Goal: Communication & Community: Answer question/provide support

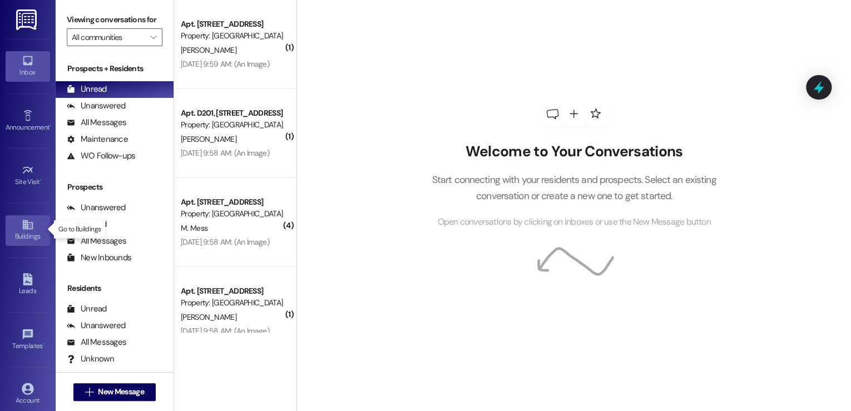
click at [28, 231] on div "Buildings" at bounding box center [28, 236] width 56 height 11
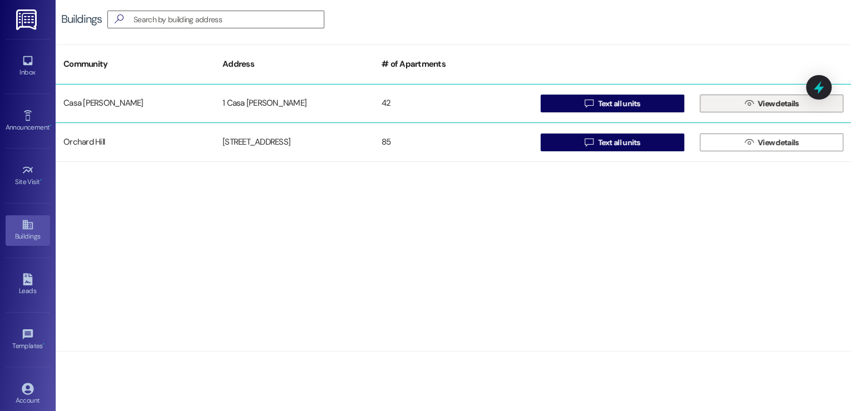
click at [752, 102] on icon "" at bounding box center [748, 103] width 8 height 9
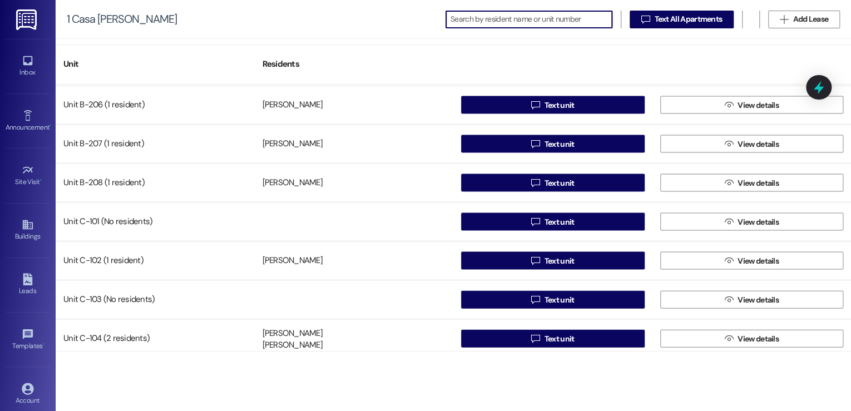
scroll to position [1290, 0]
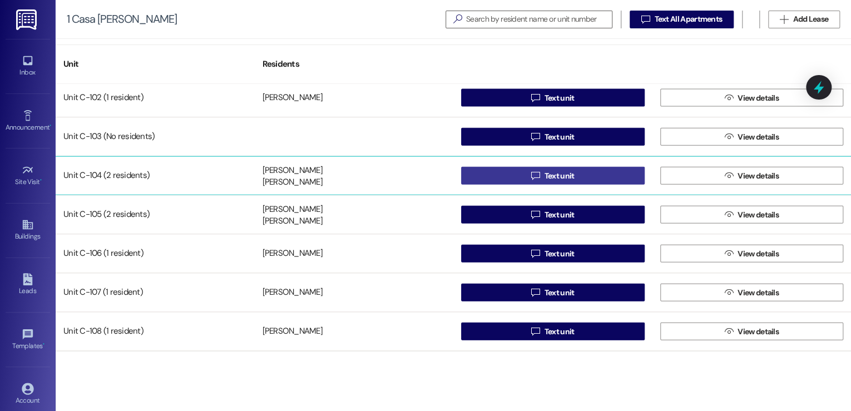
click at [595, 172] on button " Text unit" at bounding box center [552, 176] width 183 height 18
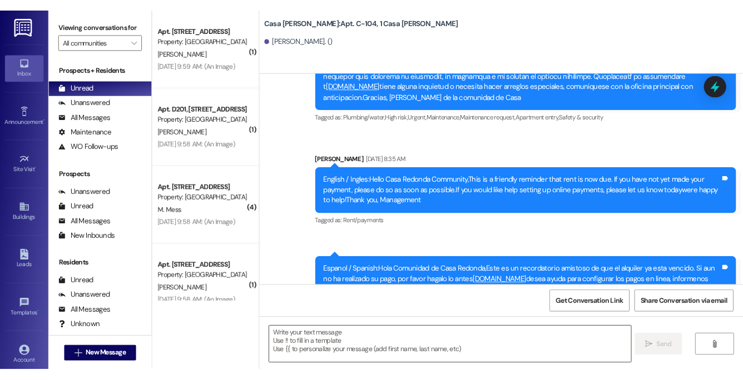
scroll to position [21684, 0]
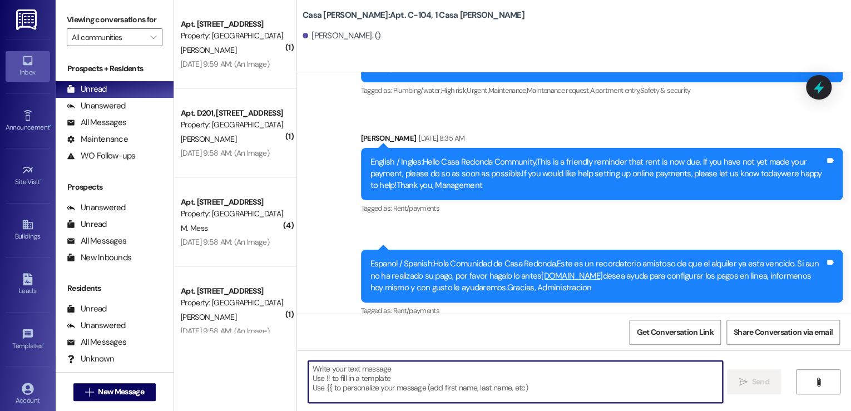
drag, startPoint x: 356, startPoint y: 370, endPoint x: 362, endPoint y: 372, distance: 5.8
click at [357, 370] on textarea at bounding box center [515, 382] width 414 height 42
paste textarea "Hola. Soy Tammie de la oficina de arrendamiento en Casa. Tengo sus documentos f…"
type textarea "Hola. Soy Tammie de la oficina de arrendamiento en Casa. Tengo sus documentos f…"
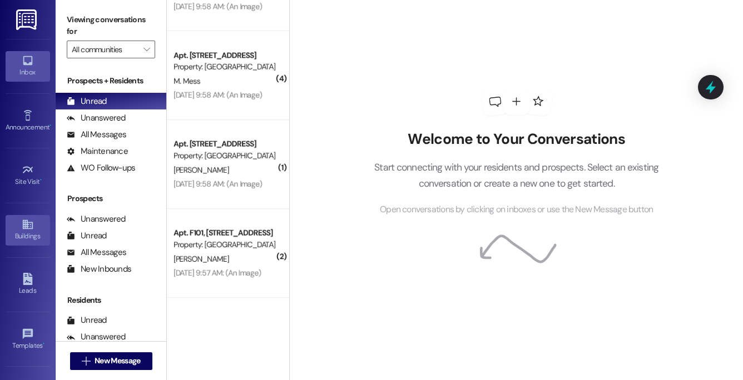
scroll to position [143, 0]
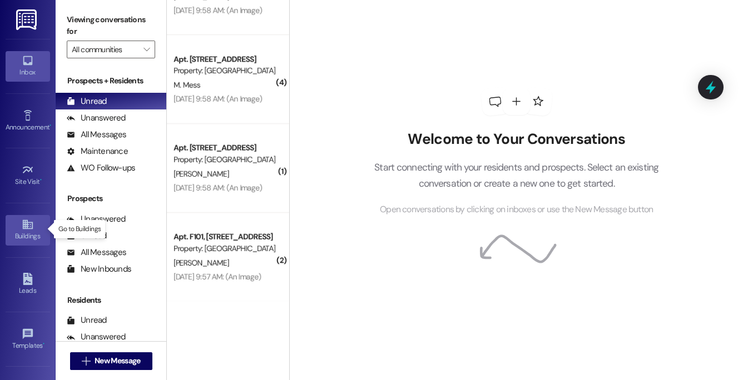
click at [14, 227] on link "Buildings" at bounding box center [28, 230] width 44 height 30
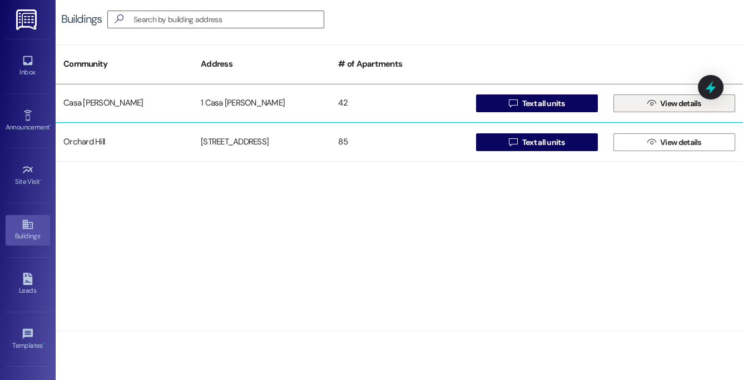
click at [658, 100] on span "View details" at bounding box center [681, 104] width 46 height 12
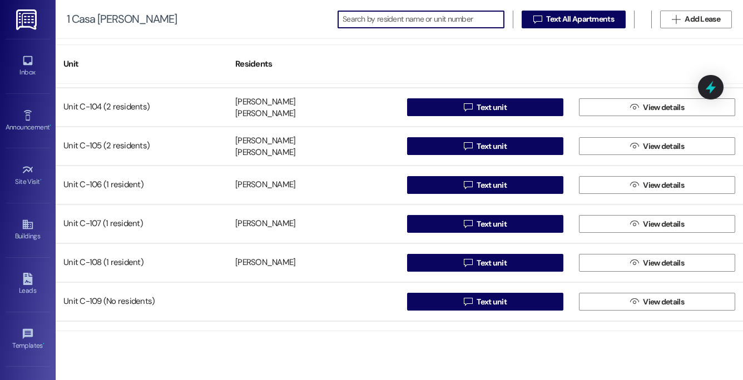
scroll to position [1343, 0]
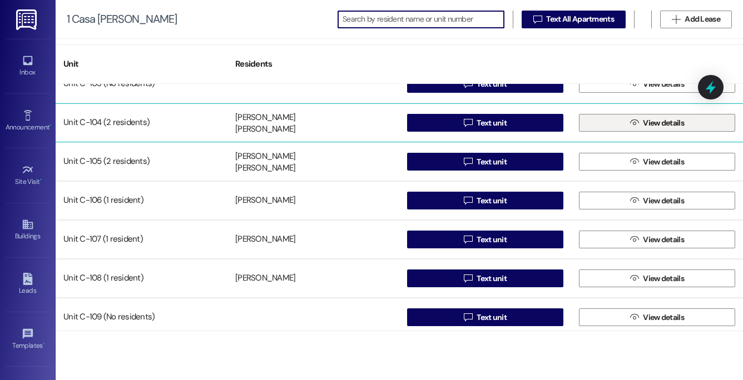
click at [632, 121] on icon "" at bounding box center [634, 122] width 8 height 9
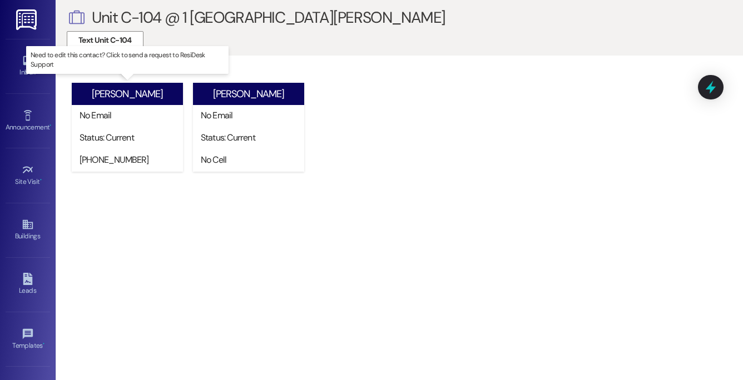
click at [154, 135] on div "Status: Current" at bounding box center [129, 138] width 101 height 12
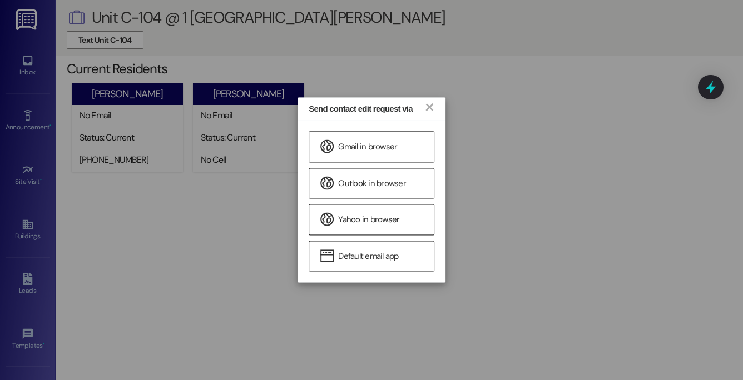
click at [474, 115] on div "Send contact edit request via × Gmail in browser Outlook in browser Yahoo in br…" at bounding box center [371, 190] width 743 height 380
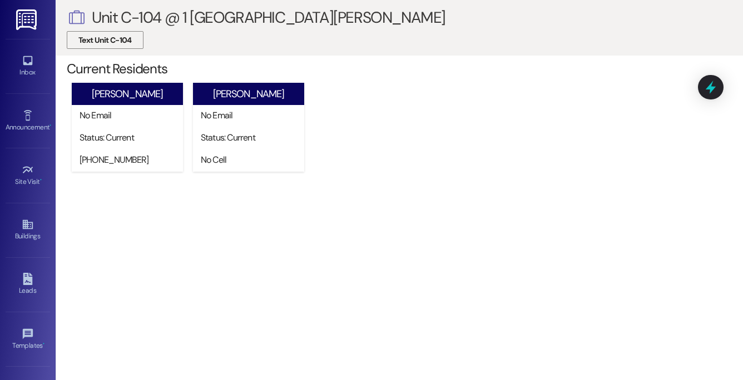
click at [111, 43] on span "Text Unit C-104" at bounding box center [104, 40] width 53 height 12
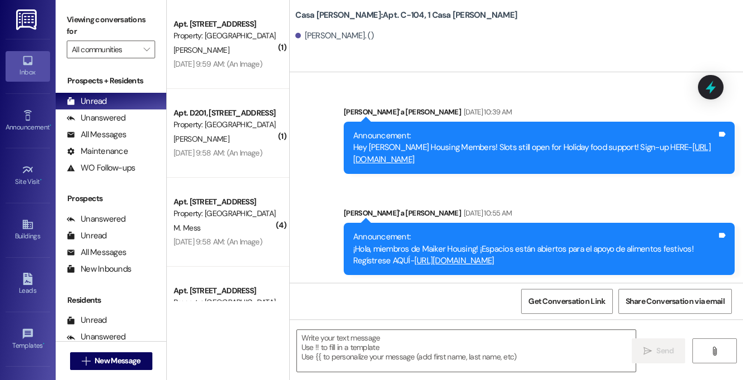
scroll to position [23811, 0]
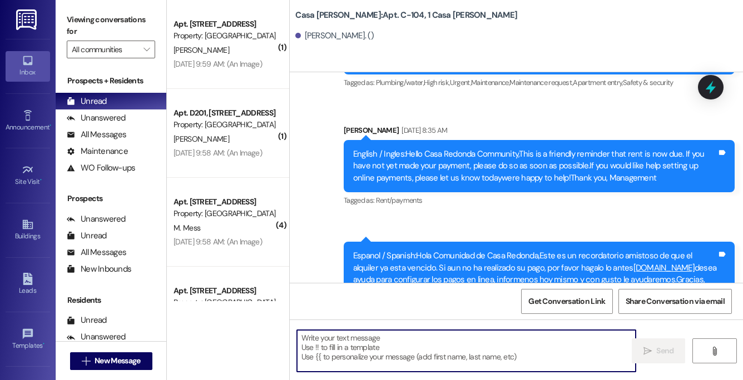
click at [325, 345] on textarea at bounding box center [466, 351] width 339 height 42
paste textarea "Hello. This is Tammie in the leasing office at Casa. I have your final lease re…"
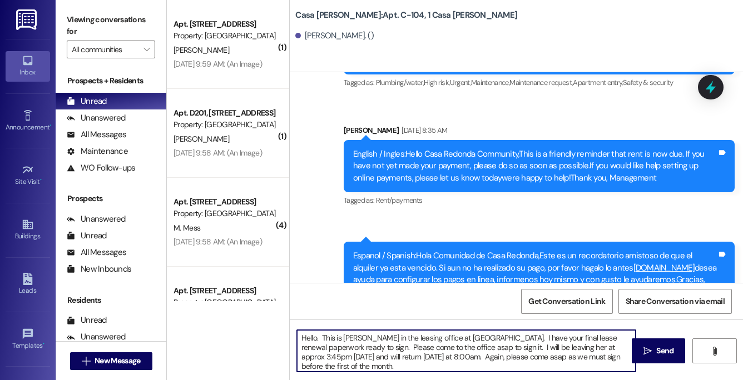
click at [352, 369] on textarea "Hello. This is Tammie in the leasing office at Casa. I have your final lease re…" at bounding box center [466, 351] width 339 height 42
paste textarea "Hola. Soy Tammie de la oficina de arrendamiento en Casa. Tengo sus documentos f…"
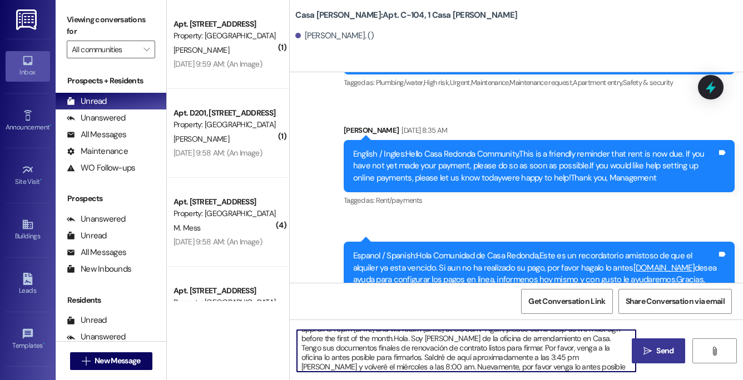
type textarea "Hello. This is [PERSON_NAME] in the leasing office at [GEOGRAPHIC_DATA]. I have…"
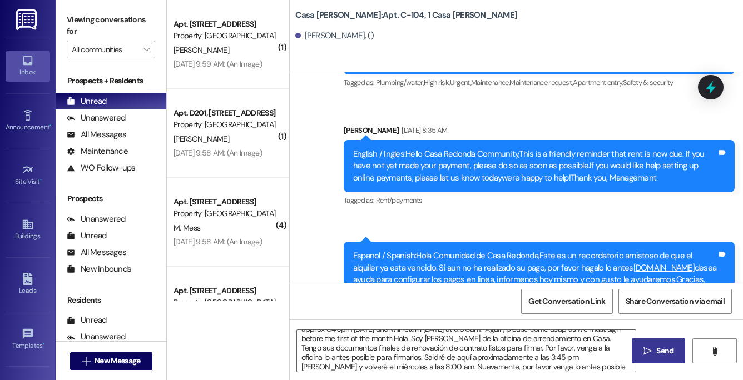
click at [669, 354] on span "Send" at bounding box center [664, 351] width 17 height 12
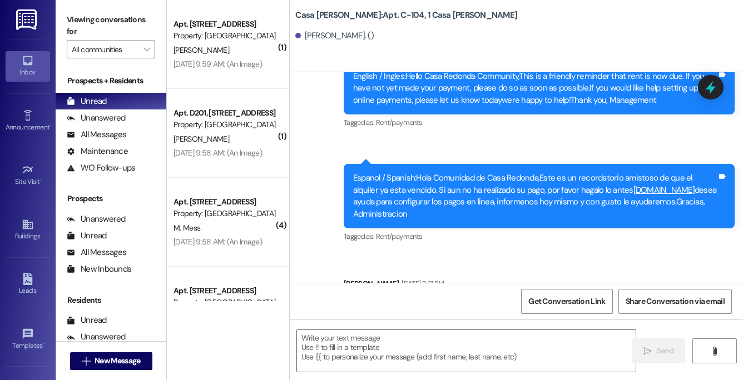
scroll to position [23960, 0]
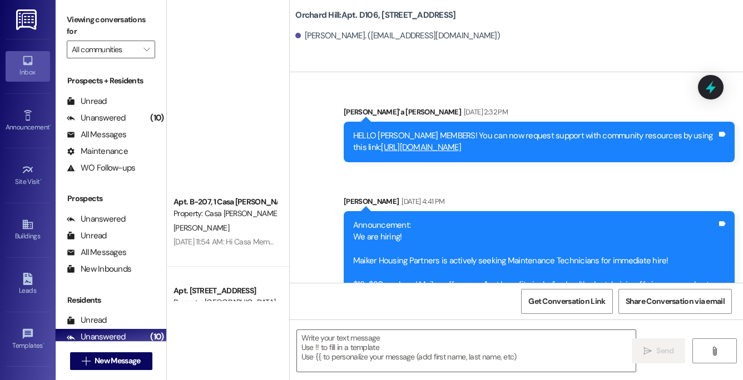
scroll to position [21401, 0]
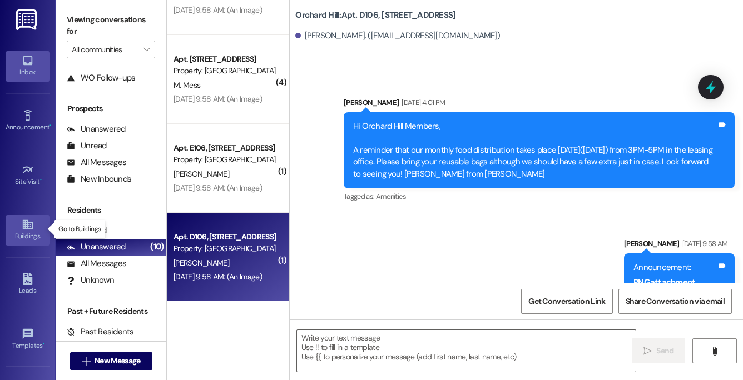
click at [18, 225] on link "Buildings" at bounding box center [28, 230] width 44 height 30
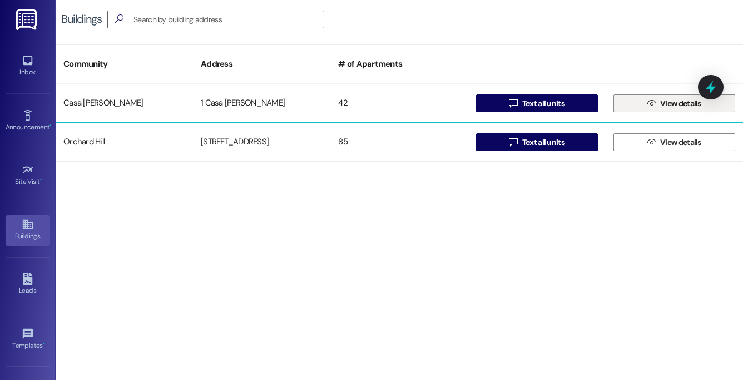
click at [657, 103] on span " View details" at bounding box center [674, 103] width 58 height 17
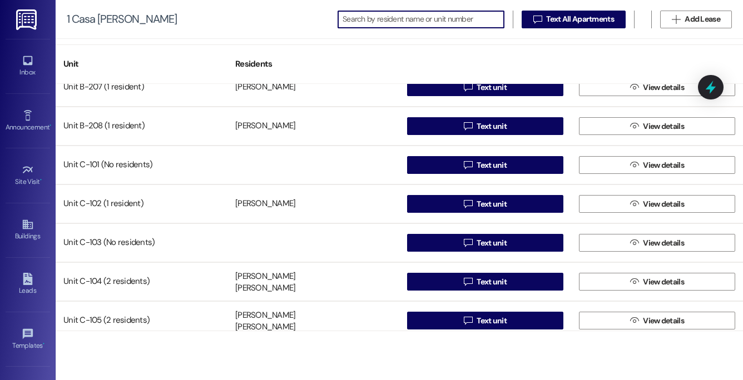
scroll to position [1165, 0]
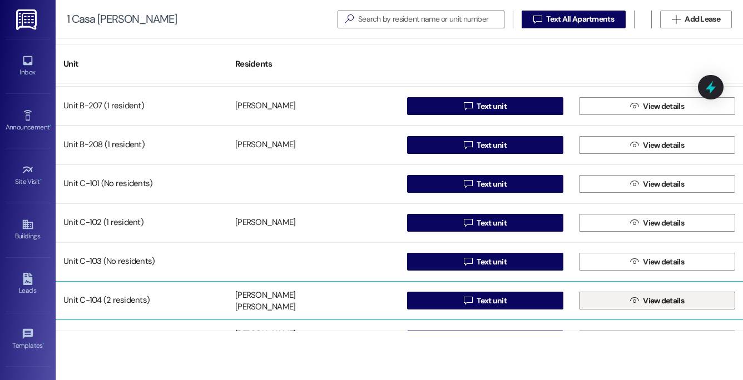
click at [630, 298] on icon "" at bounding box center [634, 300] width 8 height 9
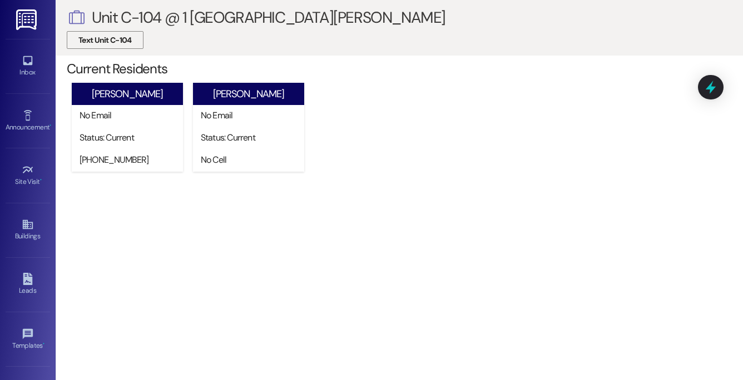
click at [108, 36] on span "Text Unit C-104" at bounding box center [104, 40] width 53 height 12
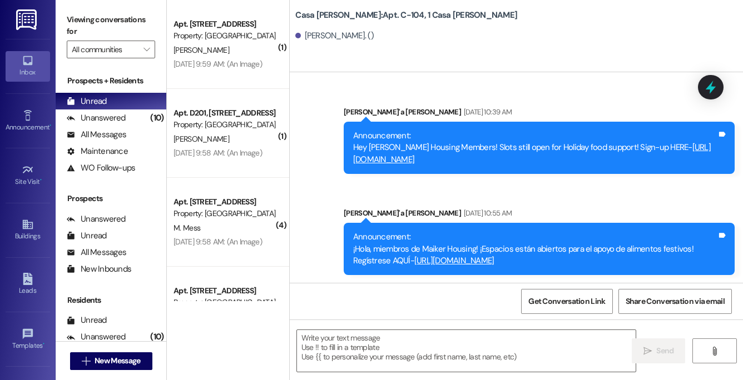
scroll to position [23976, 0]
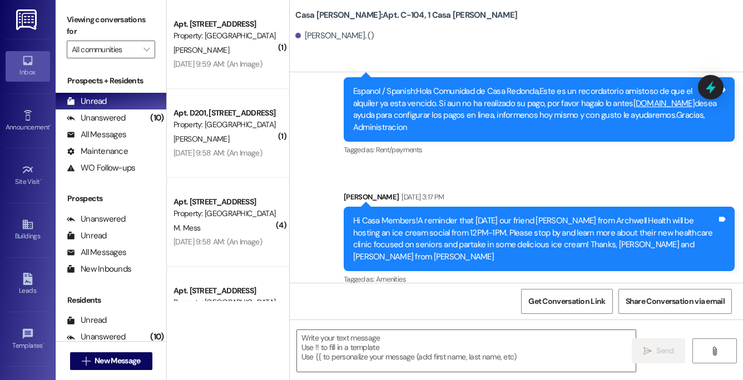
drag, startPoint x: 614, startPoint y: 240, endPoint x: 352, endPoint y: 167, distance: 272.2
copy div "Hello. This is [PERSON_NAME] in the leasing office at [GEOGRAPHIC_DATA]. I have…"
click at [24, 220] on icon at bounding box center [28, 224] width 12 height 12
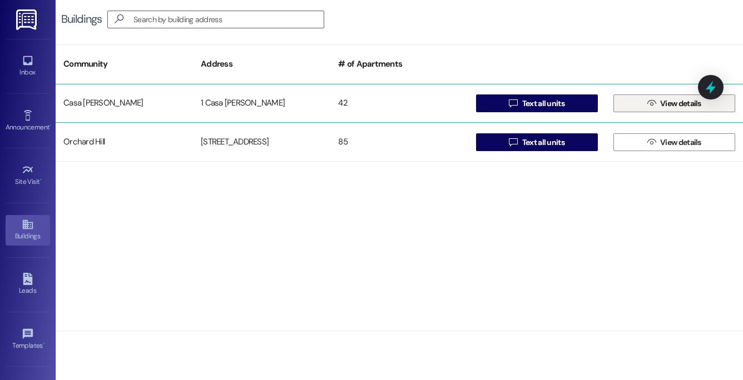
click at [649, 105] on icon "" at bounding box center [651, 103] width 8 height 9
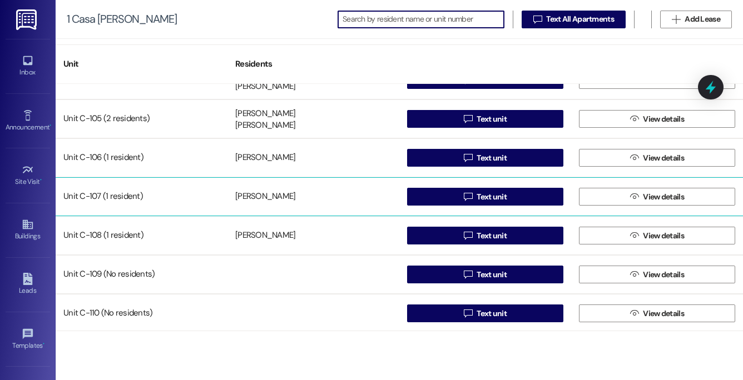
scroll to position [1387, 0]
